Goal: Navigation & Orientation: Go to known website

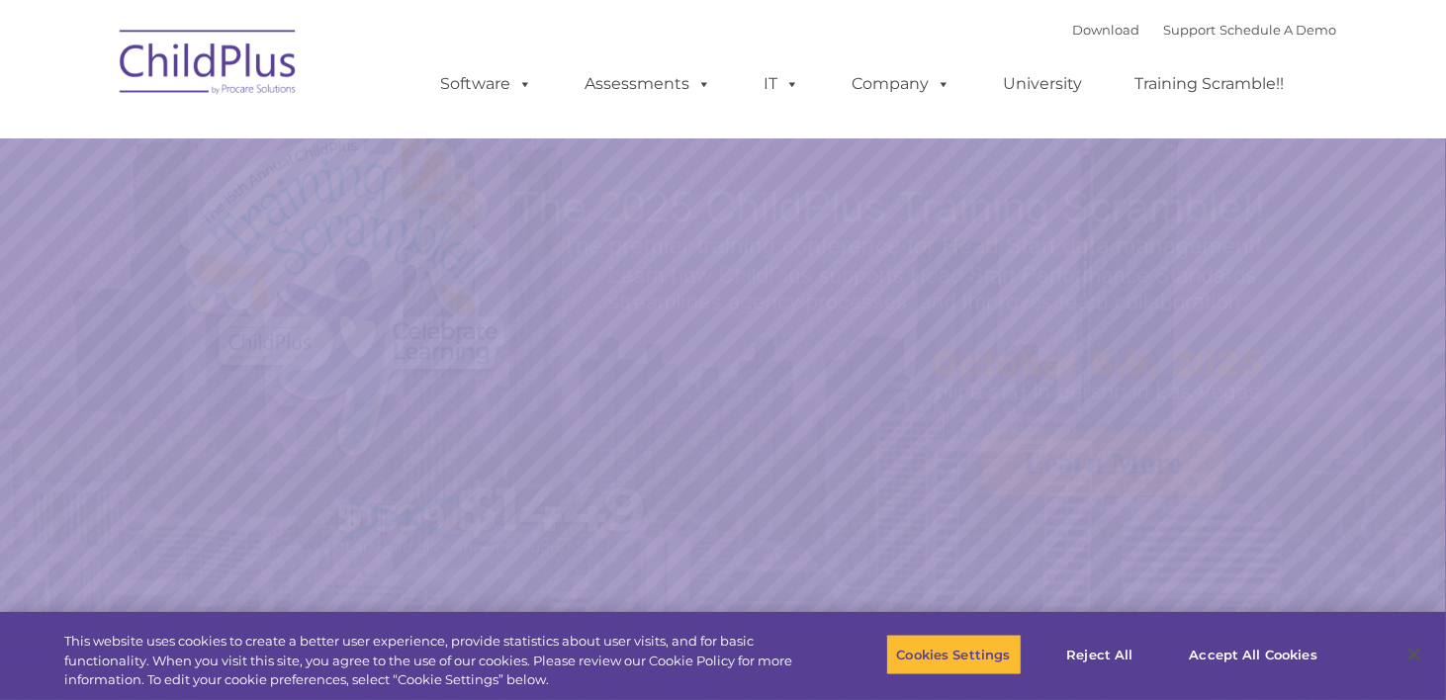
select select "MEDIUM"
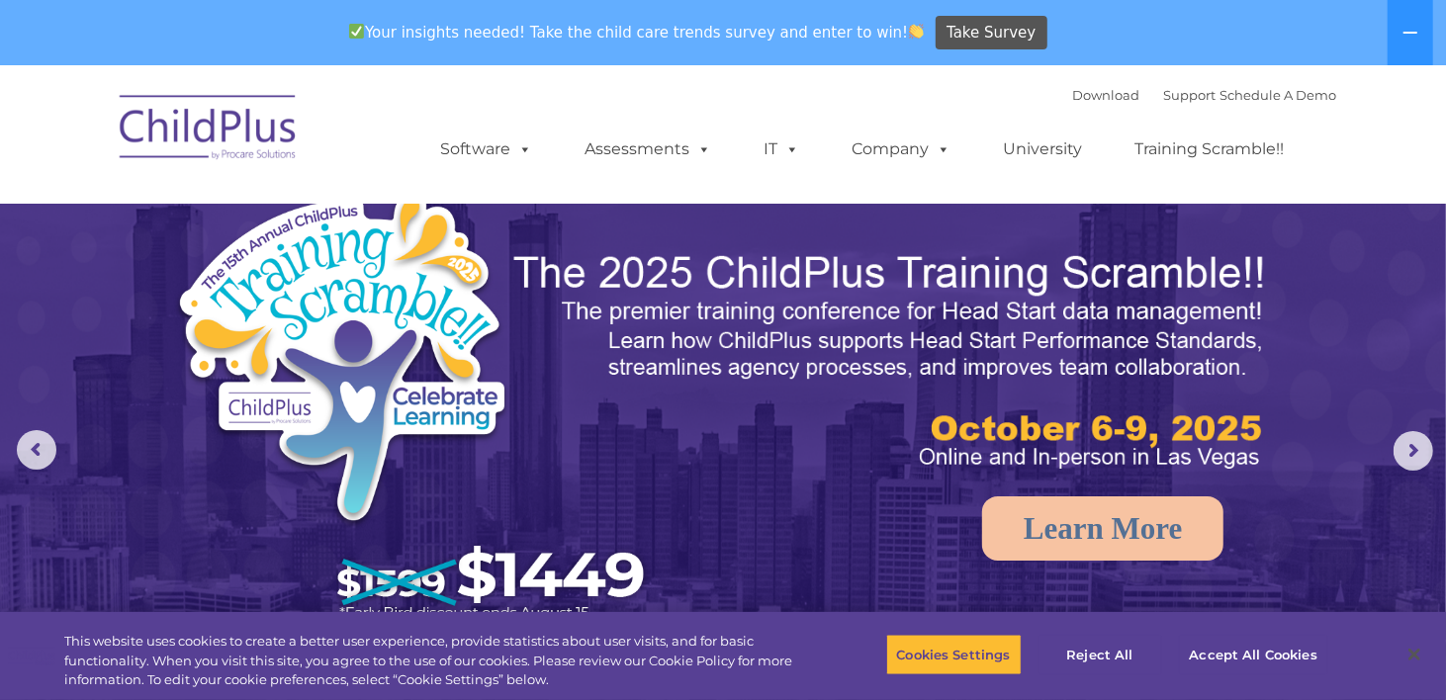
click at [225, 141] on img at bounding box center [209, 130] width 198 height 99
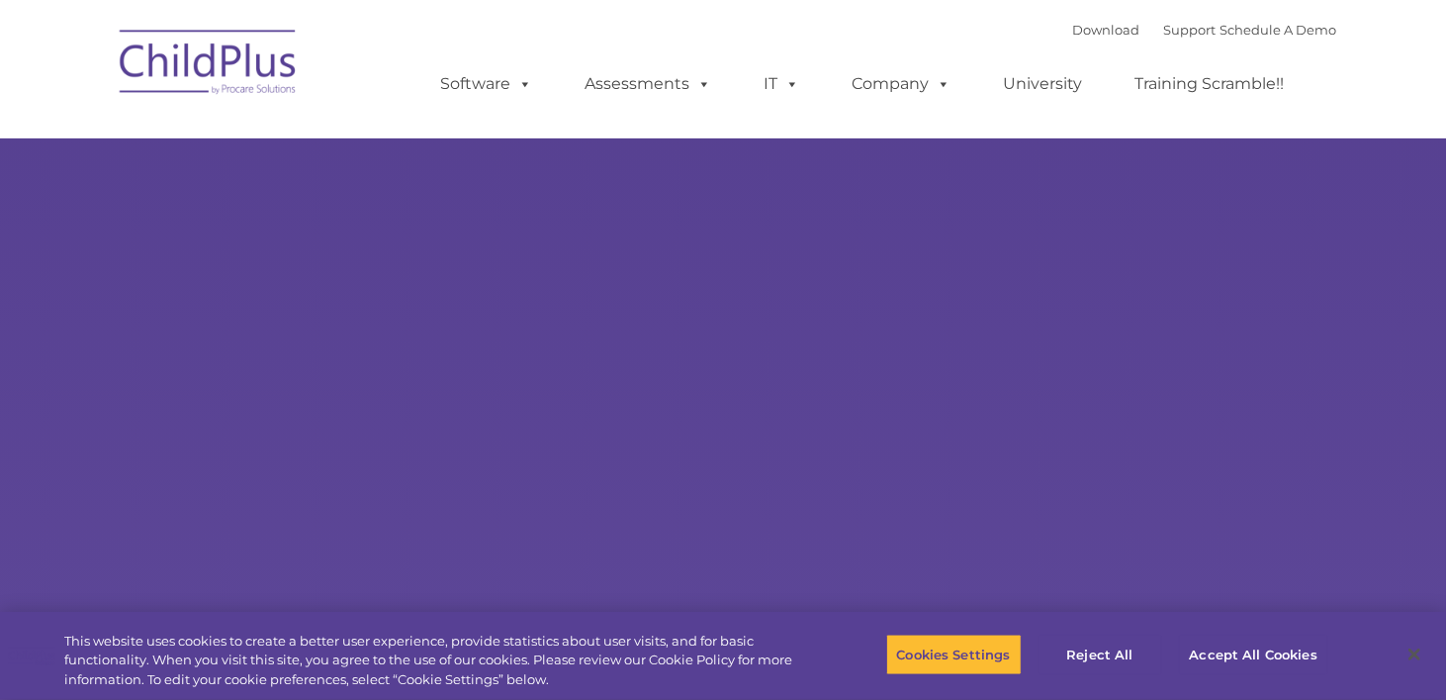
select select "MEDIUM"
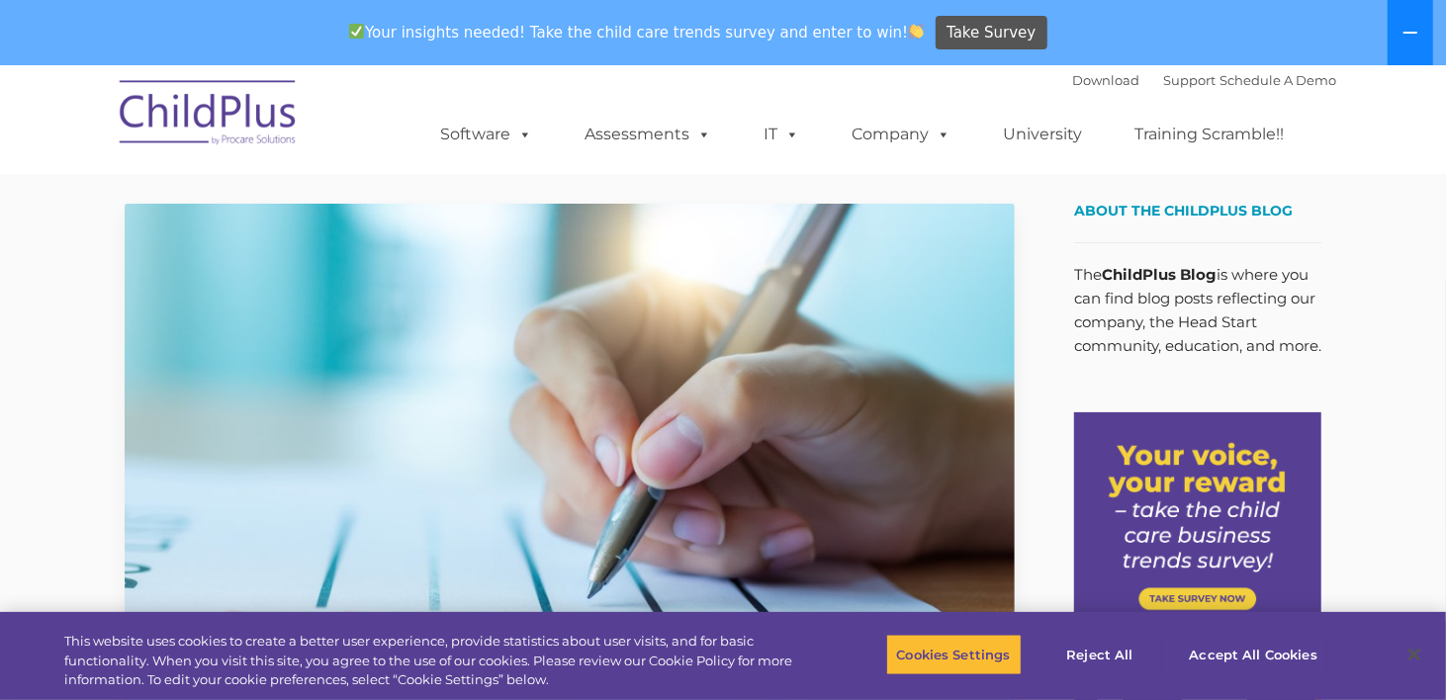
click at [1413, 37] on icon at bounding box center [1410, 33] width 16 height 16
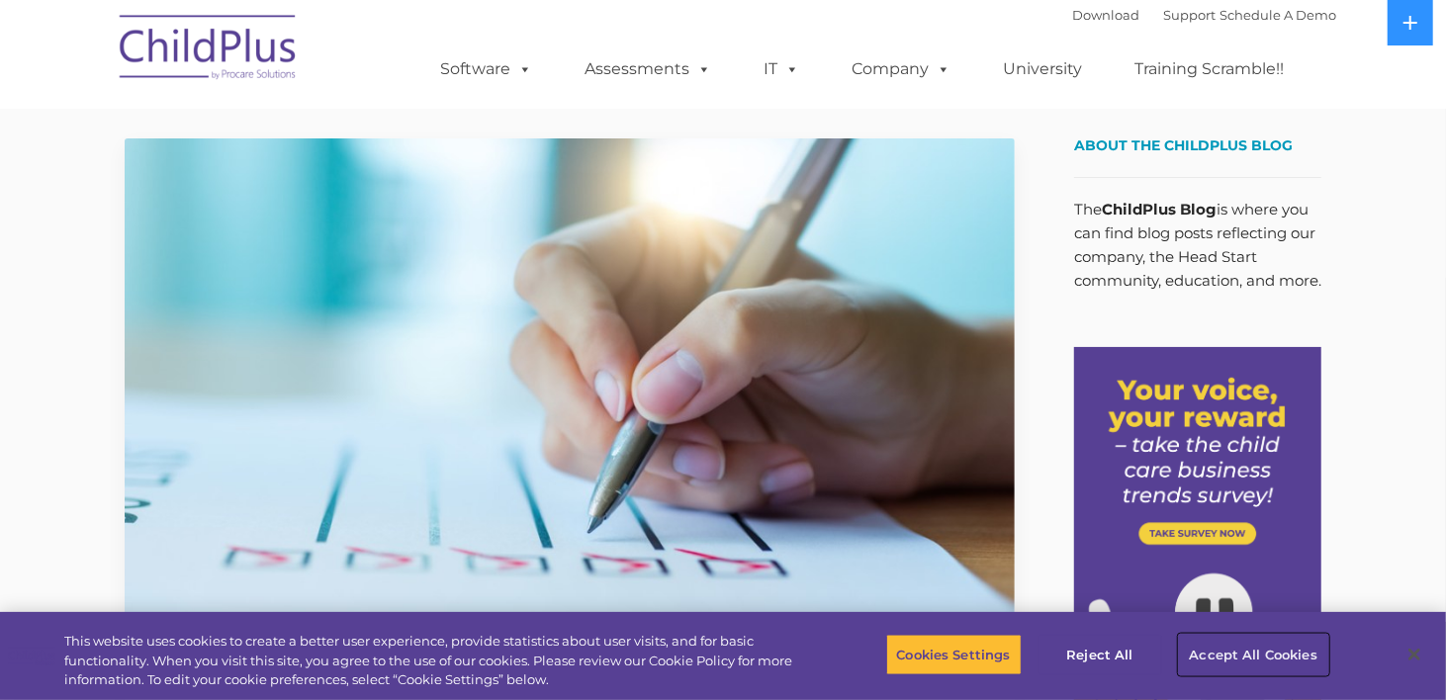
click at [1249, 659] on button "Accept All Cookies" at bounding box center [1253, 655] width 149 height 42
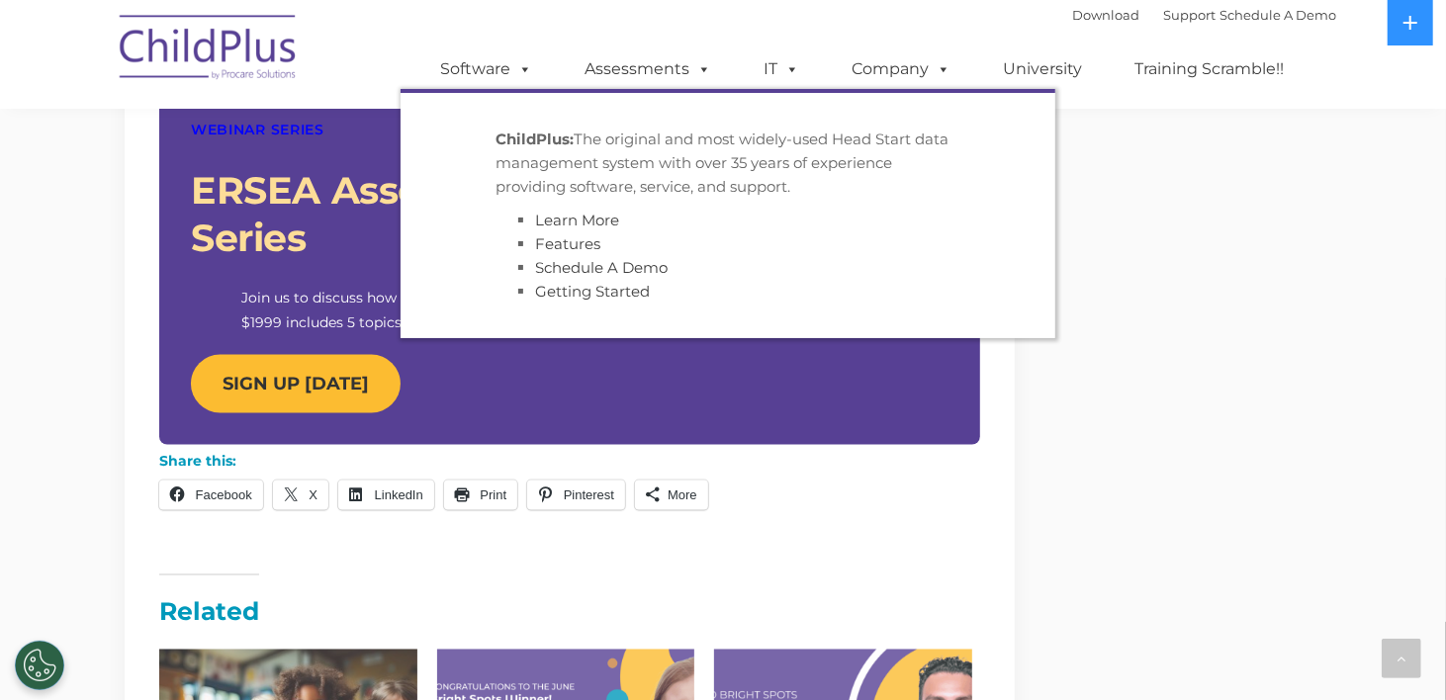
scroll to position [2944, 0]
